Goal: Answer question/provide support: Share knowledge or assist other users

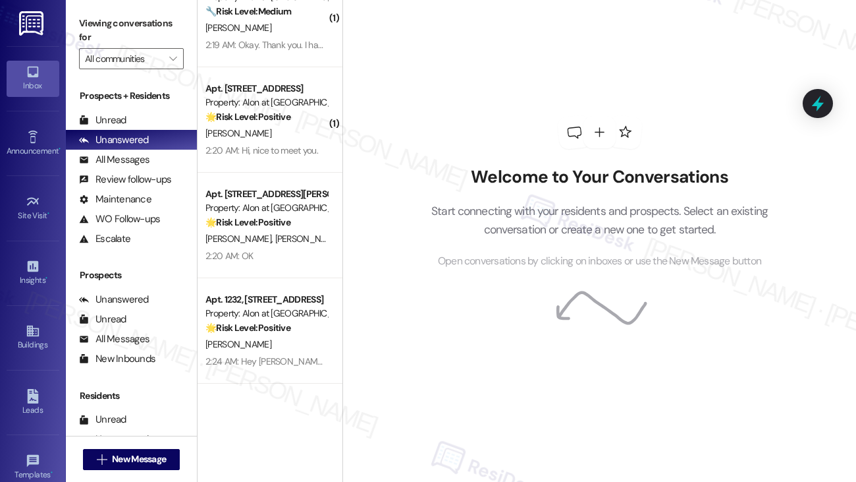
scroll to position [38, 0]
click at [173, 57] on icon "" at bounding box center [172, 58] width 7 height 11
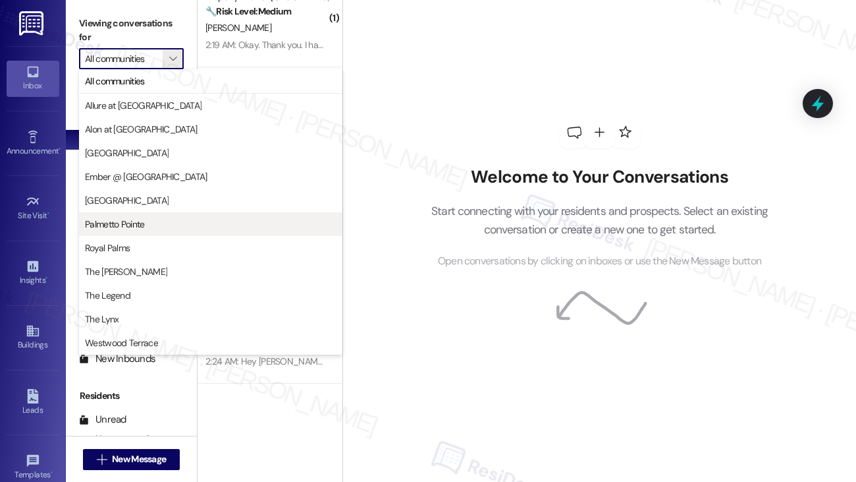
click at [142, 228] on span "Palmetto Pointe" at bounding box center [115, 223] width 60 height 13
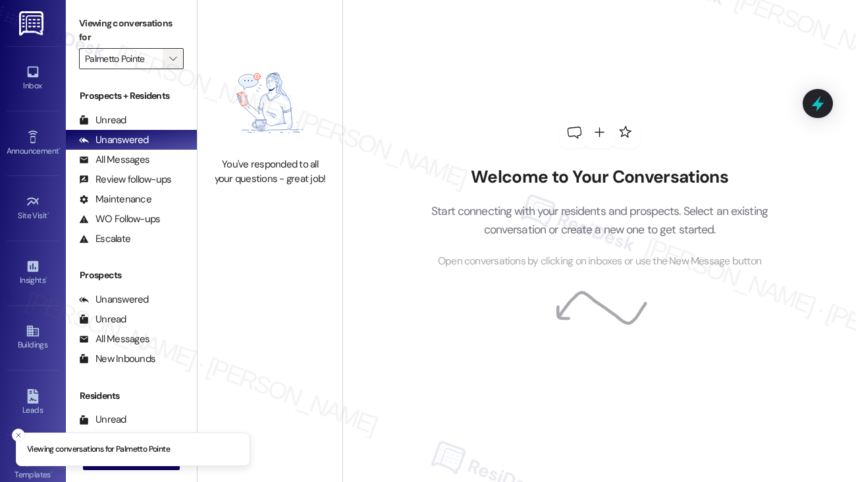
click at [175, 52] on span "" at bounding box center [173, 58] width 13 height 21
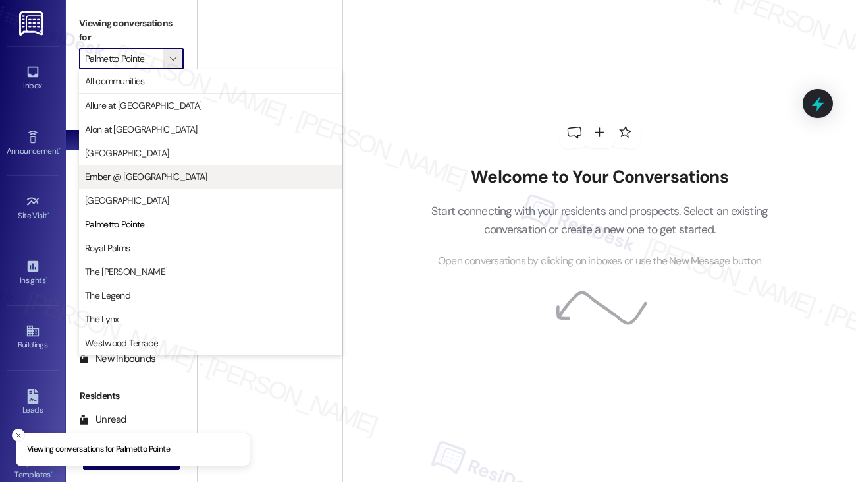
click at [137, 171] on span "Ember @ [GEOGRAPHIC_DATA]" at bounding box center [146, 176] width 123 height 13
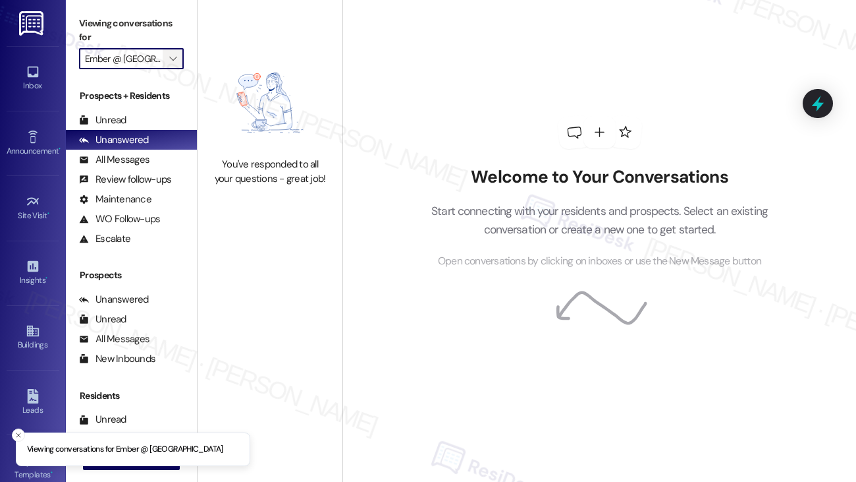
click at [171, 57] on icon "" at bounding box center [172, 58] width 7 height 11
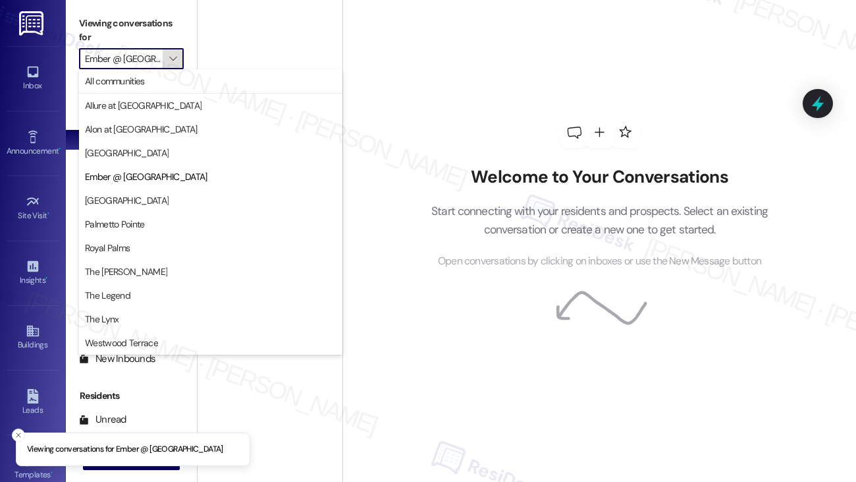
scroll to position [0, 11]
click at [161, 227] on span "Palmetto Pointe" at bounding box center [211, 223] width 252 height 13
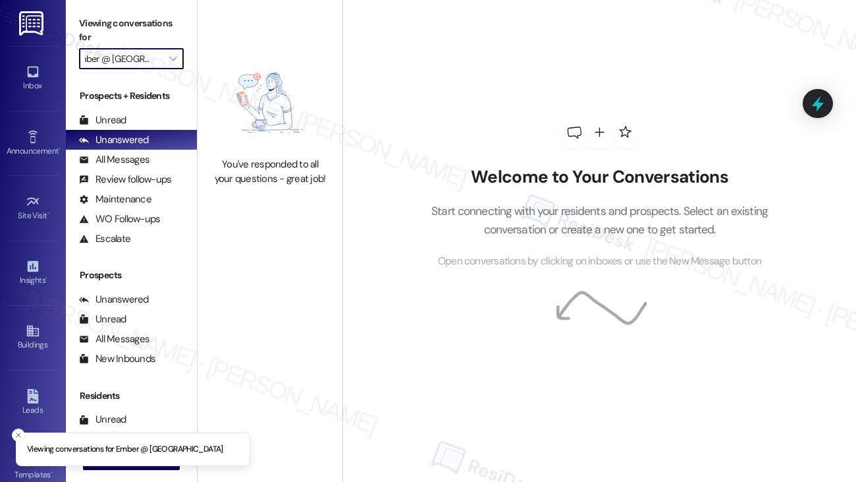
type input "Palmetto Pointe"
click at [177, 59] on span "" at bounding box center [173, 58] width 13 height 21
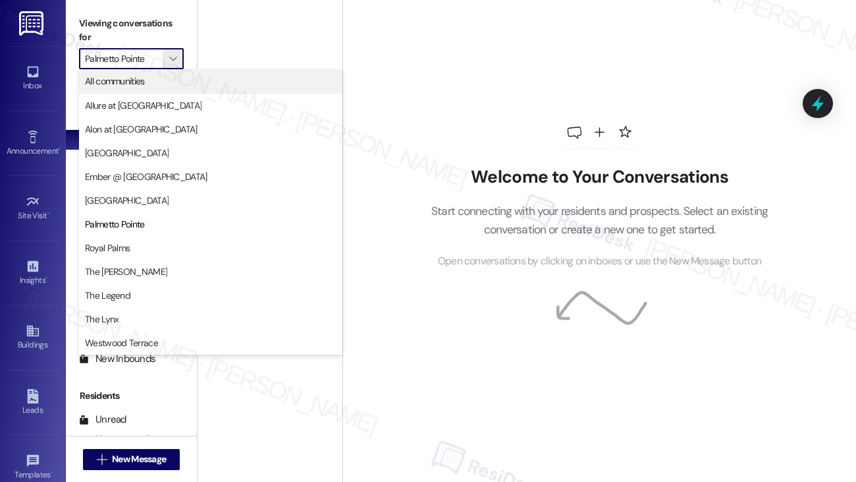
click at [171, 80] on span "All communities" at bounding box center [211, 80] width 252 height 13
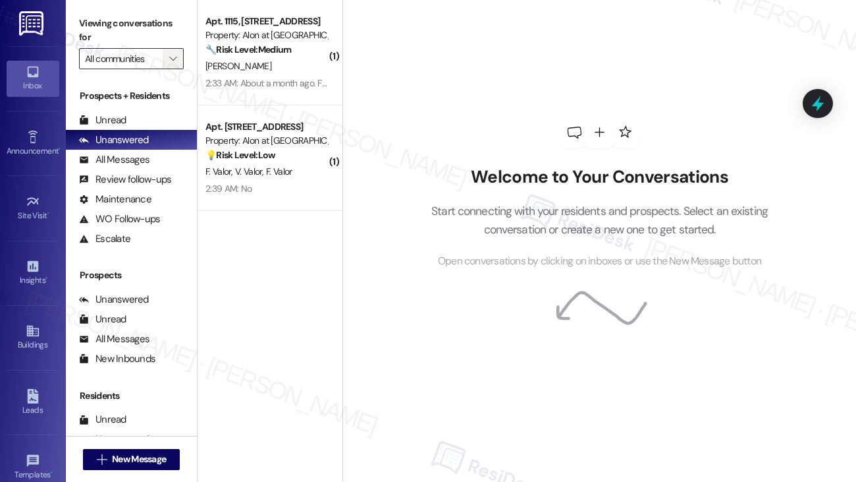
click at [171, 55] on icon "" at bounding box center [172, 58] width 7 height 11
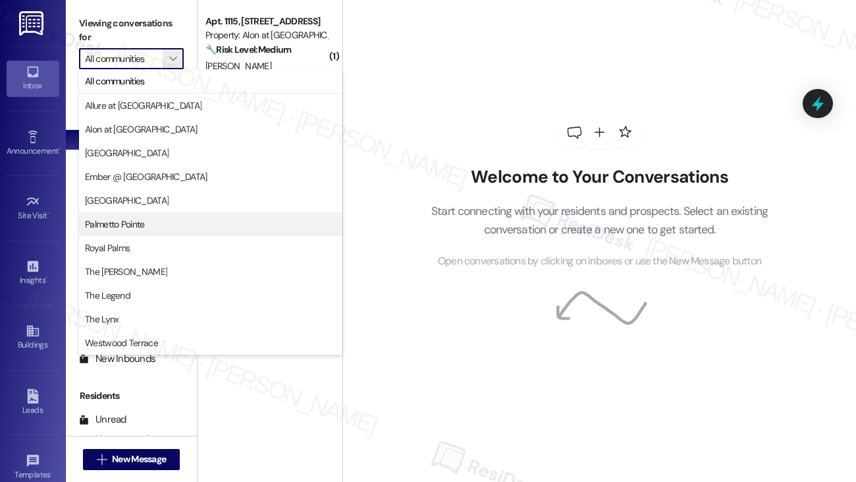
click at [181, 214] on button "Palmetto Pointe" at bounding box center [211, 224] width 264 height 24
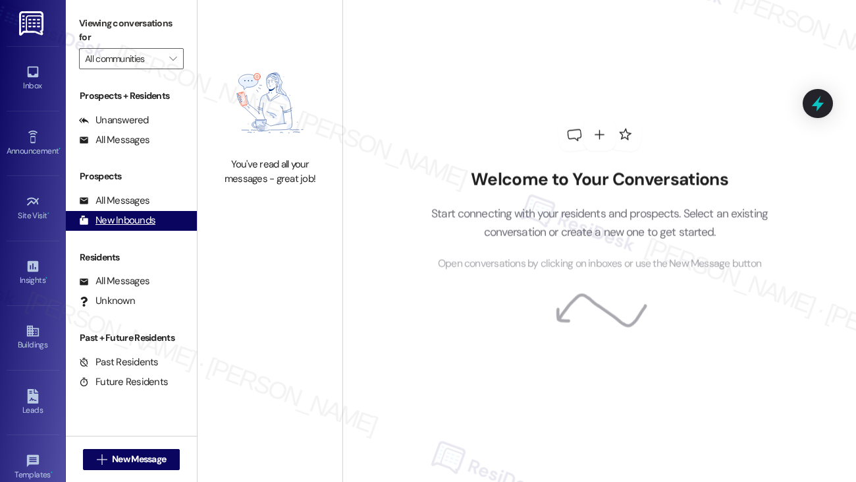
type input "Palmetto Pointe"
